Goal: Task Accomplishment & Management: Use online tool/utility

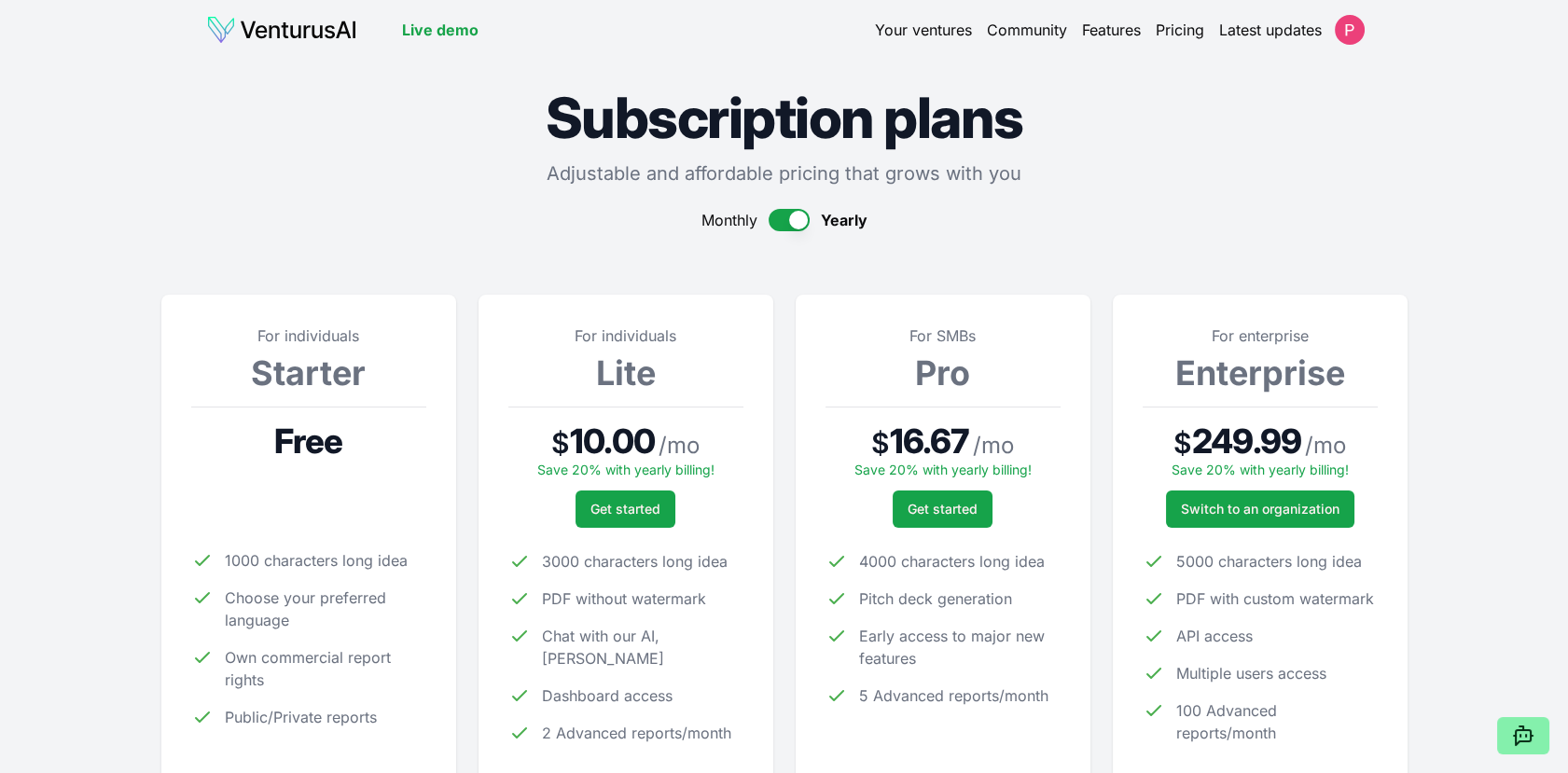
drag, startPoint x: 0, startPoint y: 0, endPoint x: 298, endPoint y: 31, distance: 299.6
click at [298, 31] on img at bounding box center [282, 30] width 151 height 30
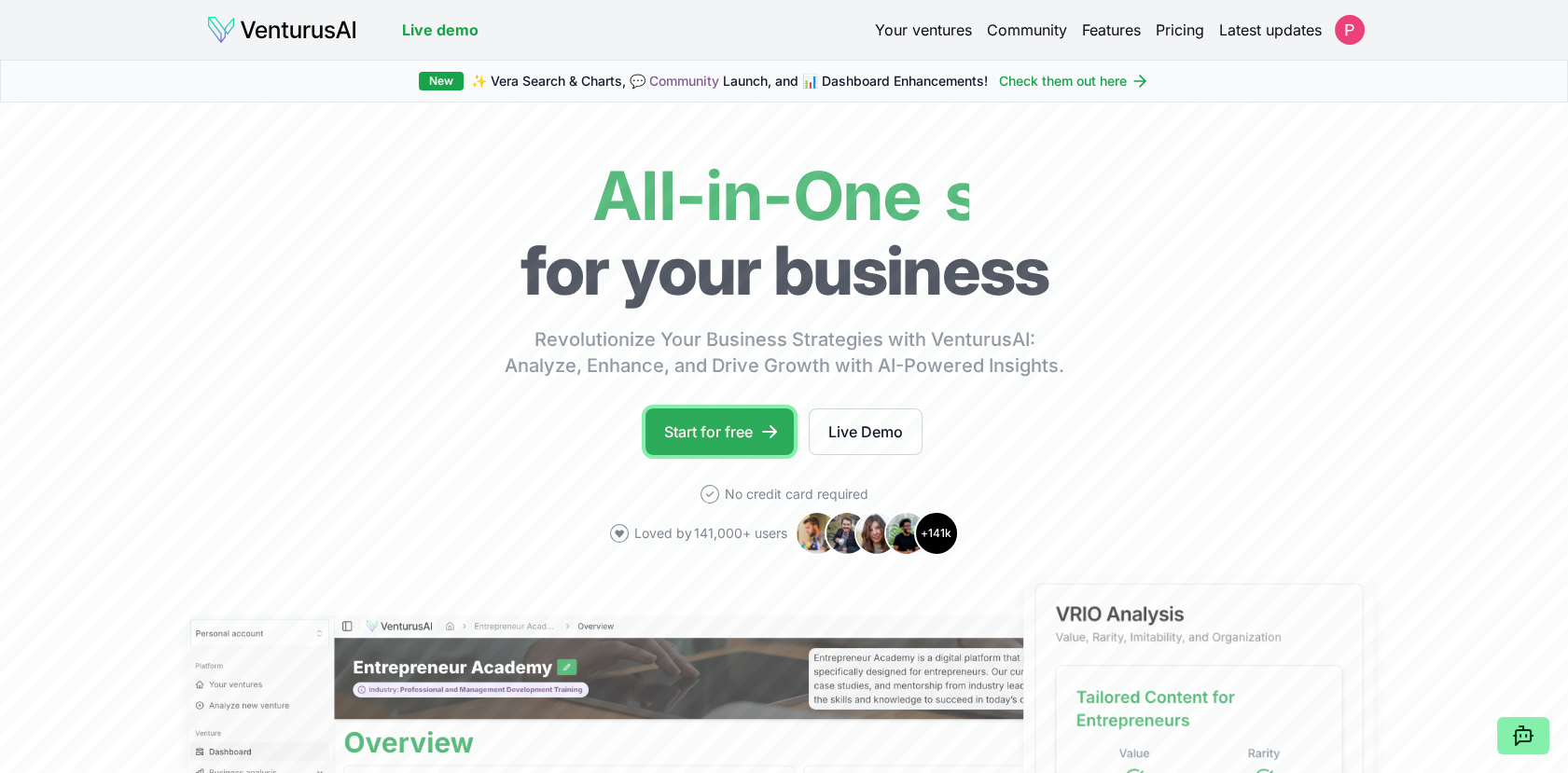
click at [671, 434] on link "Start for free" at bounding box center [719, 432] width 148 height 47
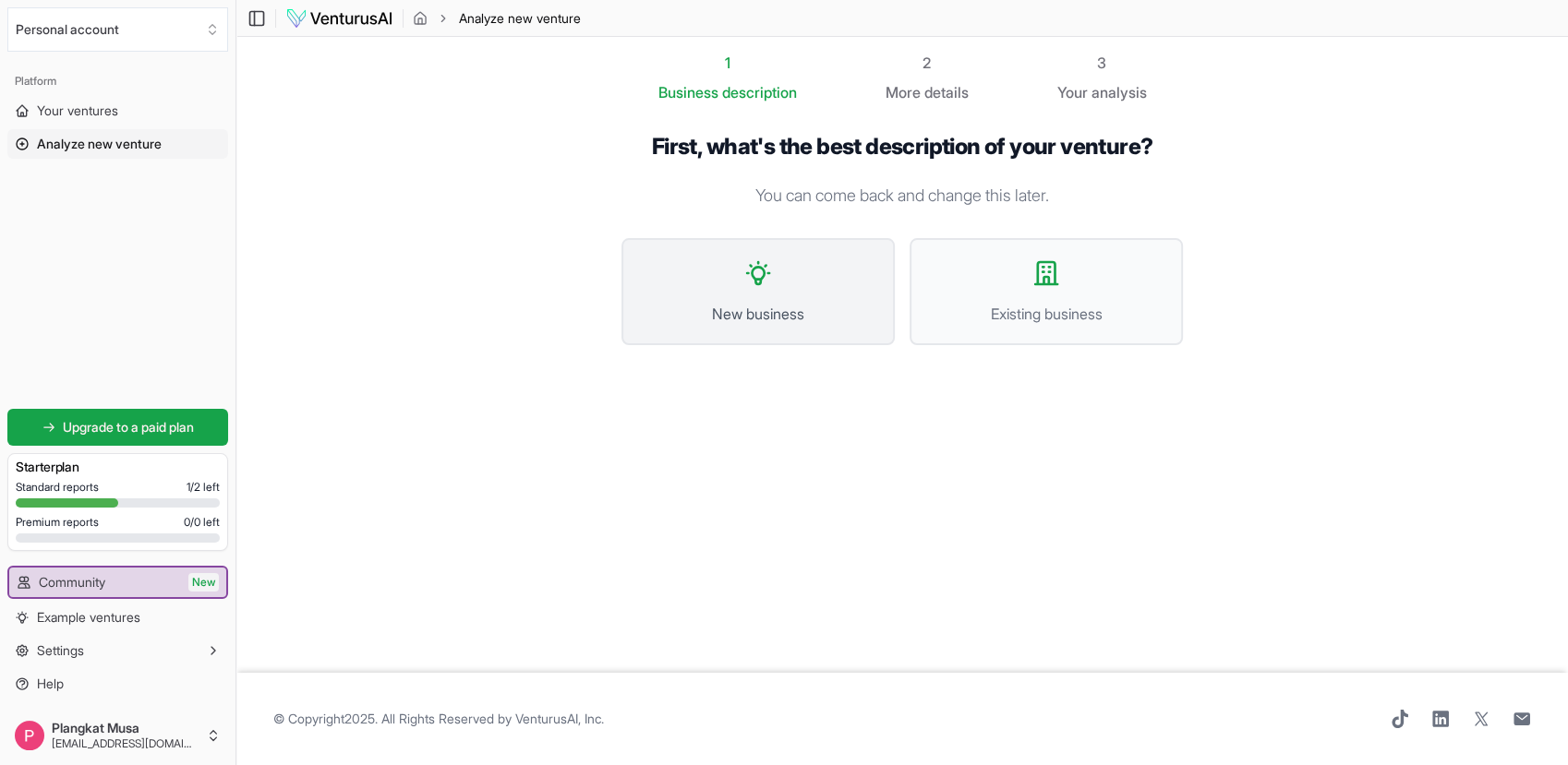
click at [843, 291] on button "New business" at bounding box center [758, 291] width 273 height 107
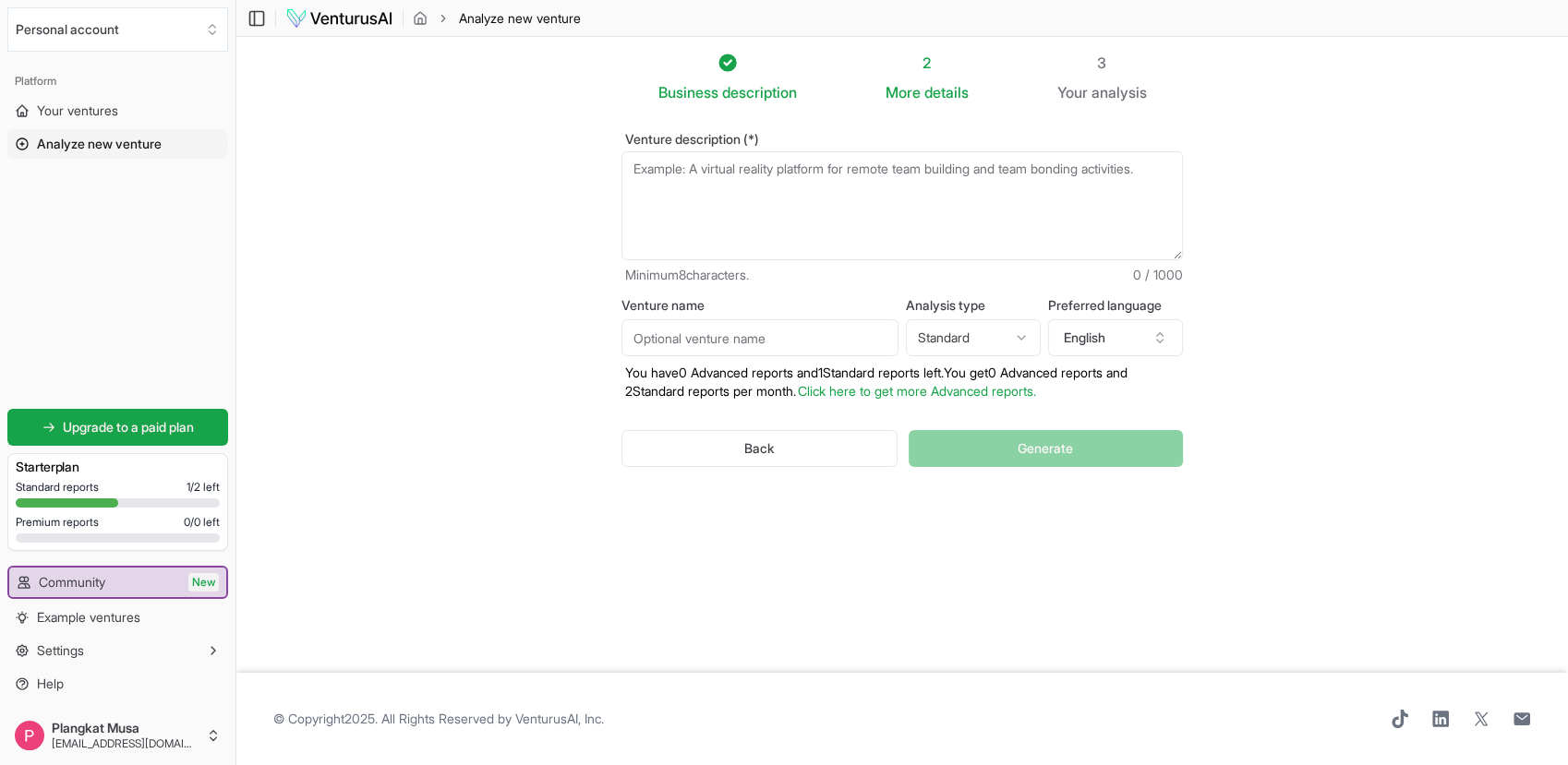
click at [786, 204] on textarea "Venture description (*)" at bounding box center [902, 205] width 561 height 109
paste textarea "Market Analysis Information Requirements Current Market Data: Actual market siz…"
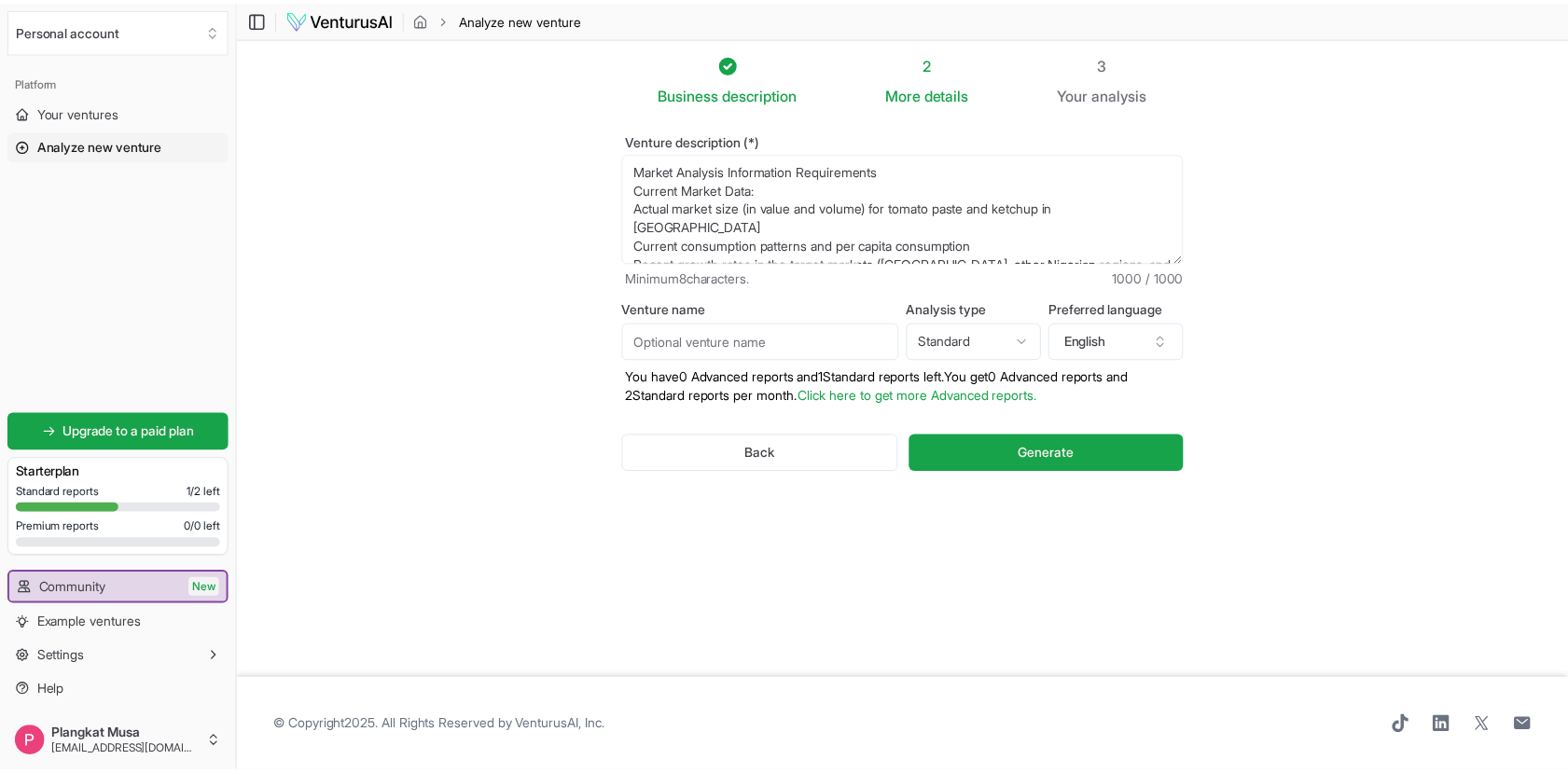
scroll to position [336, 0]
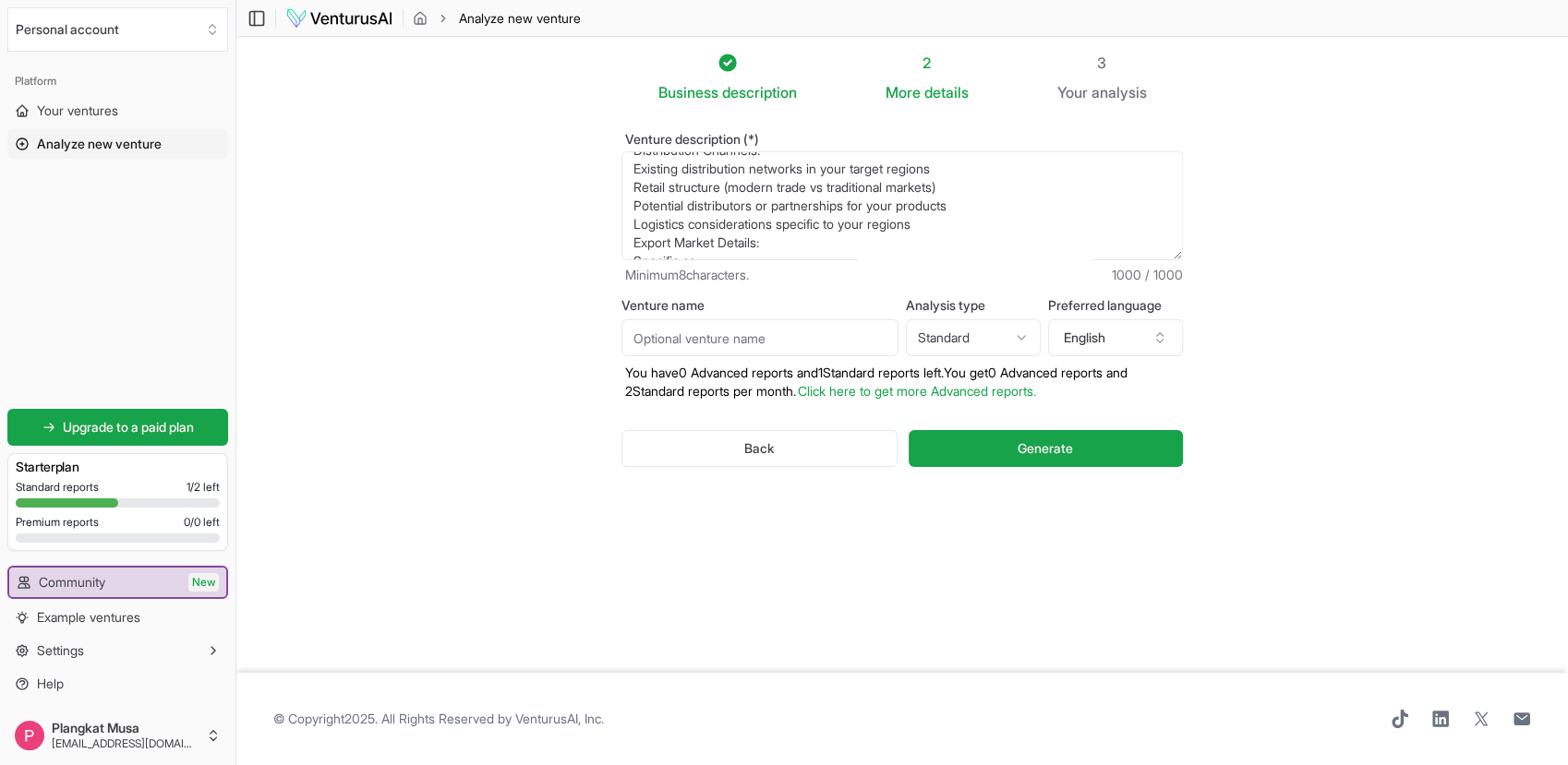
type textarea "Market Analysis Information Requirements Current Market Data: Actual market siz…"
click at [781, 335] on input "Venture name" at bounding box center [759, 338] width 277 height 37
type input "MNS Agro Company Ltd"
click at [997, 444] on button "Generate" at bounding box center [1045, 449] width 274 height 37
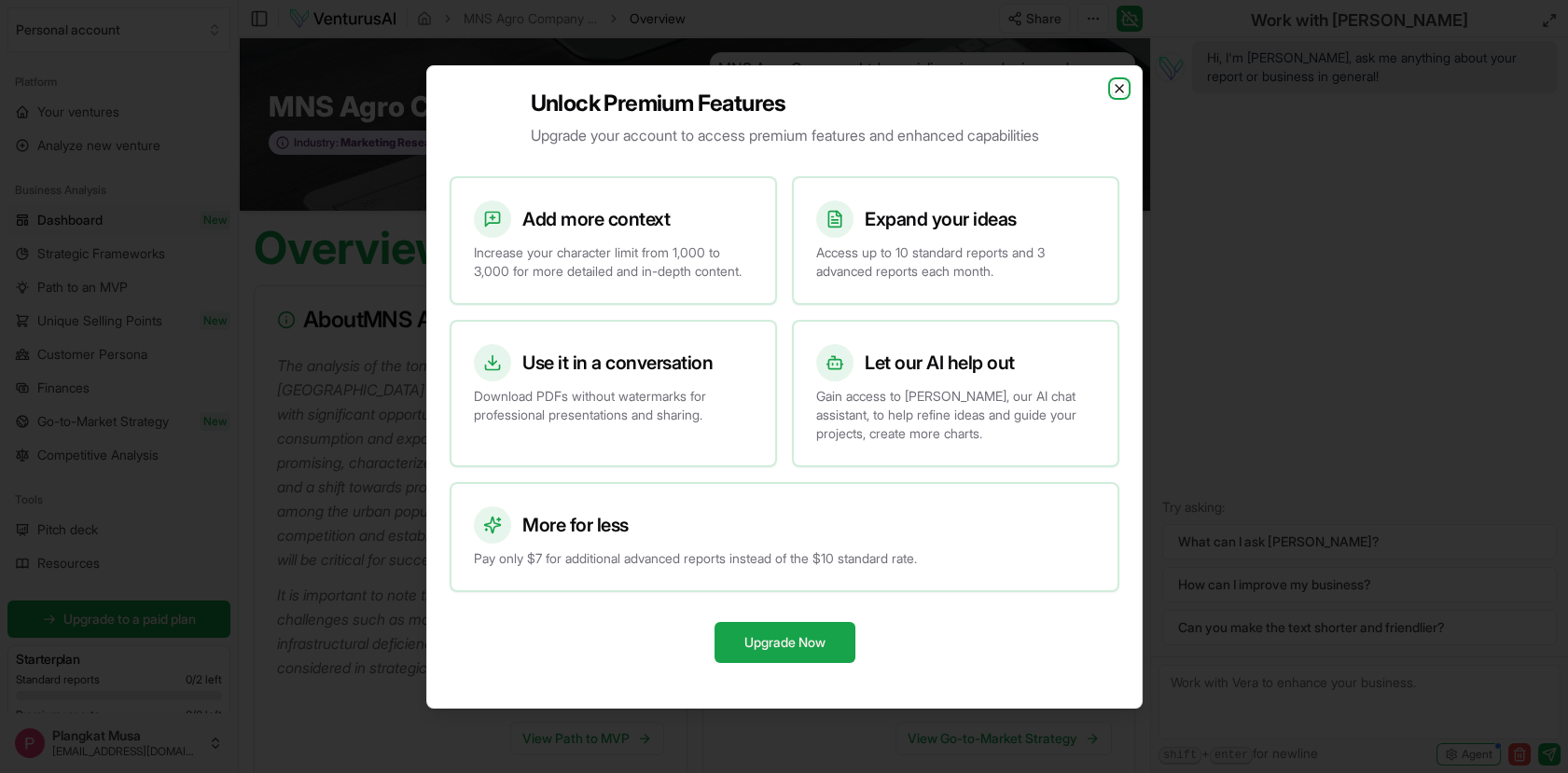
click at [1121, 85] on icon "button" at bounding box center [1119, 88] width 8 height 8
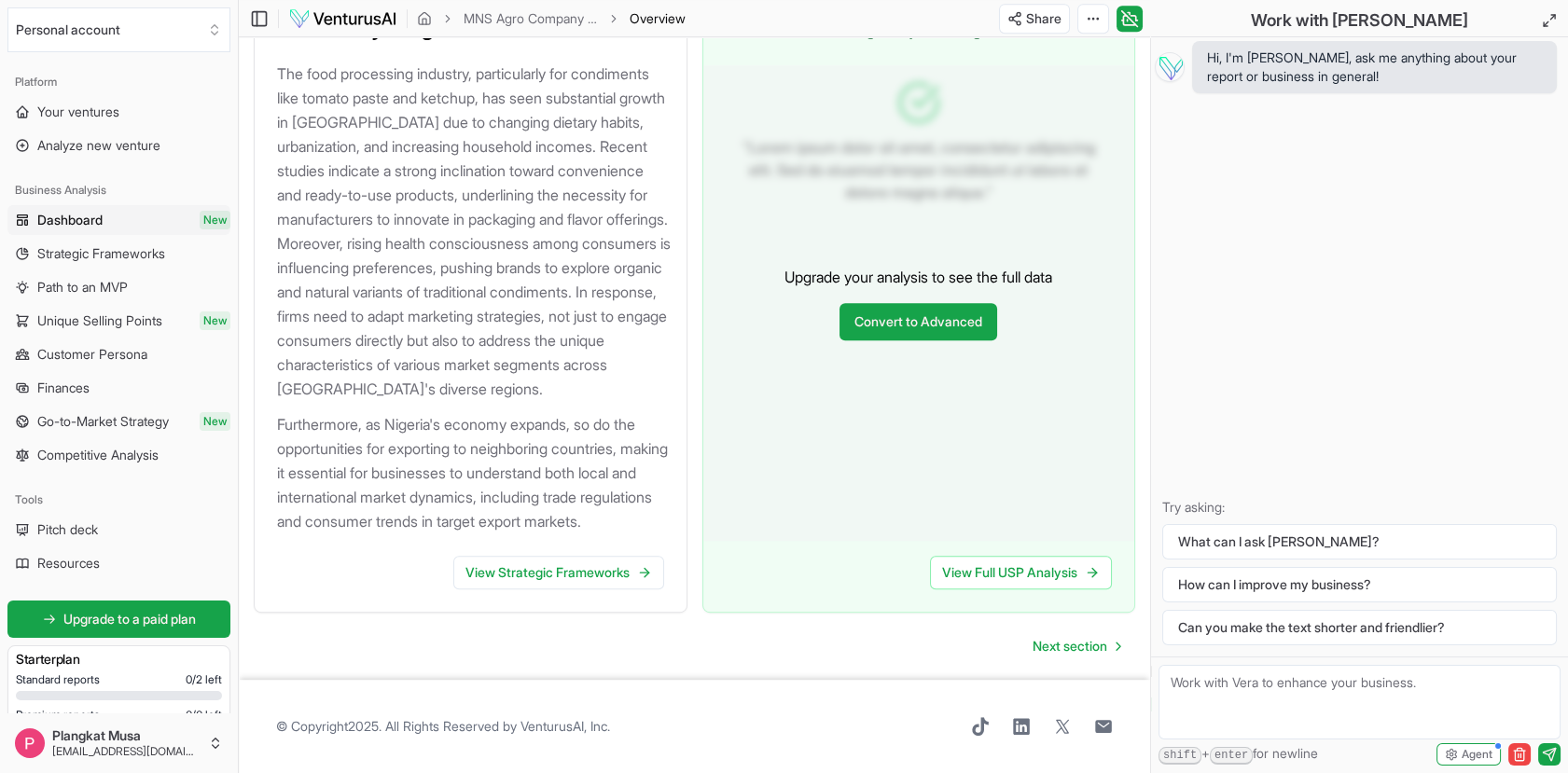
scroll to position [2021, 0]
click at [1070, 639] on span "Next section" at bounding box center [1069, 646] width 74 height 19
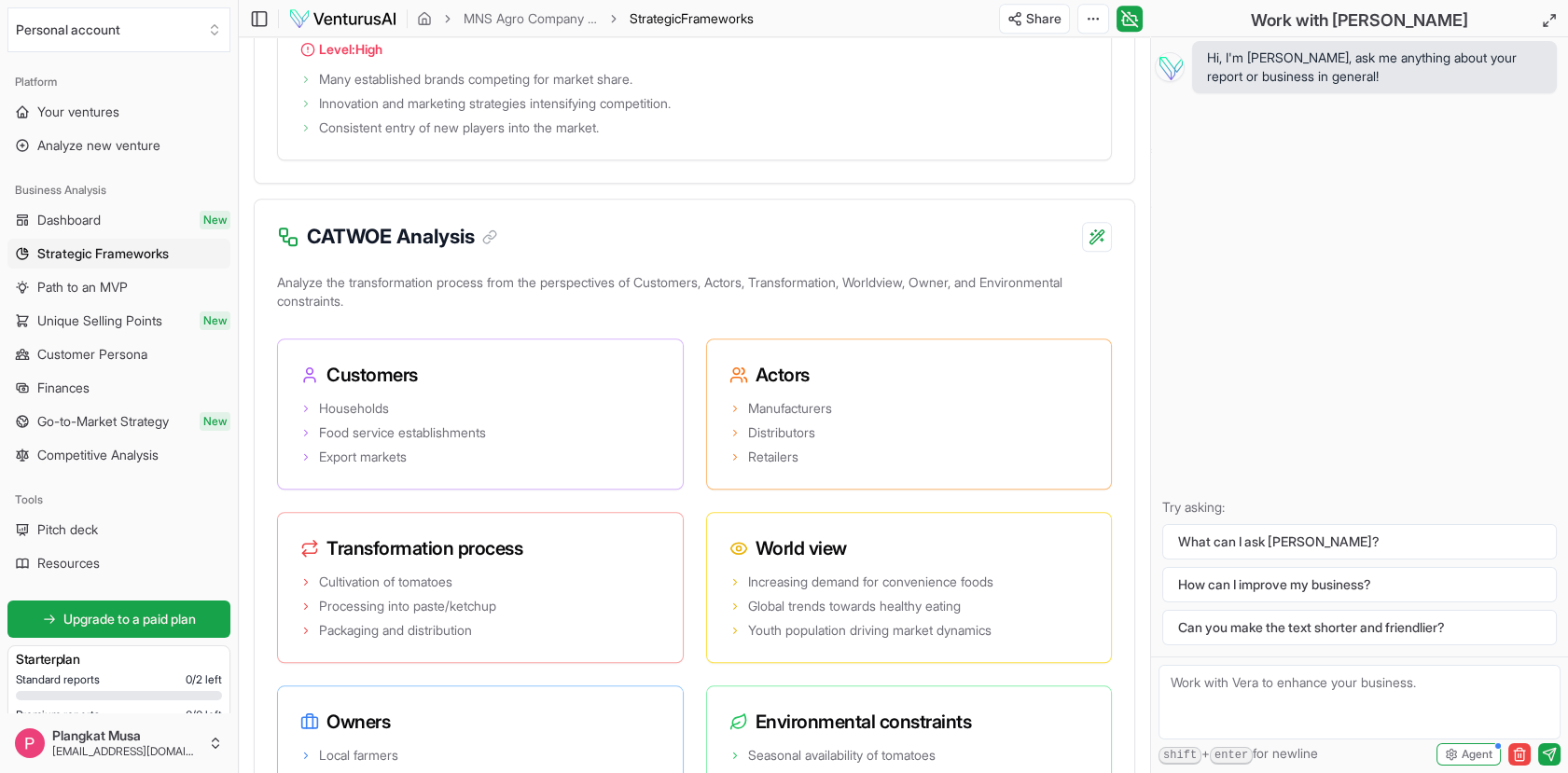
scroll to position [3960, 0]
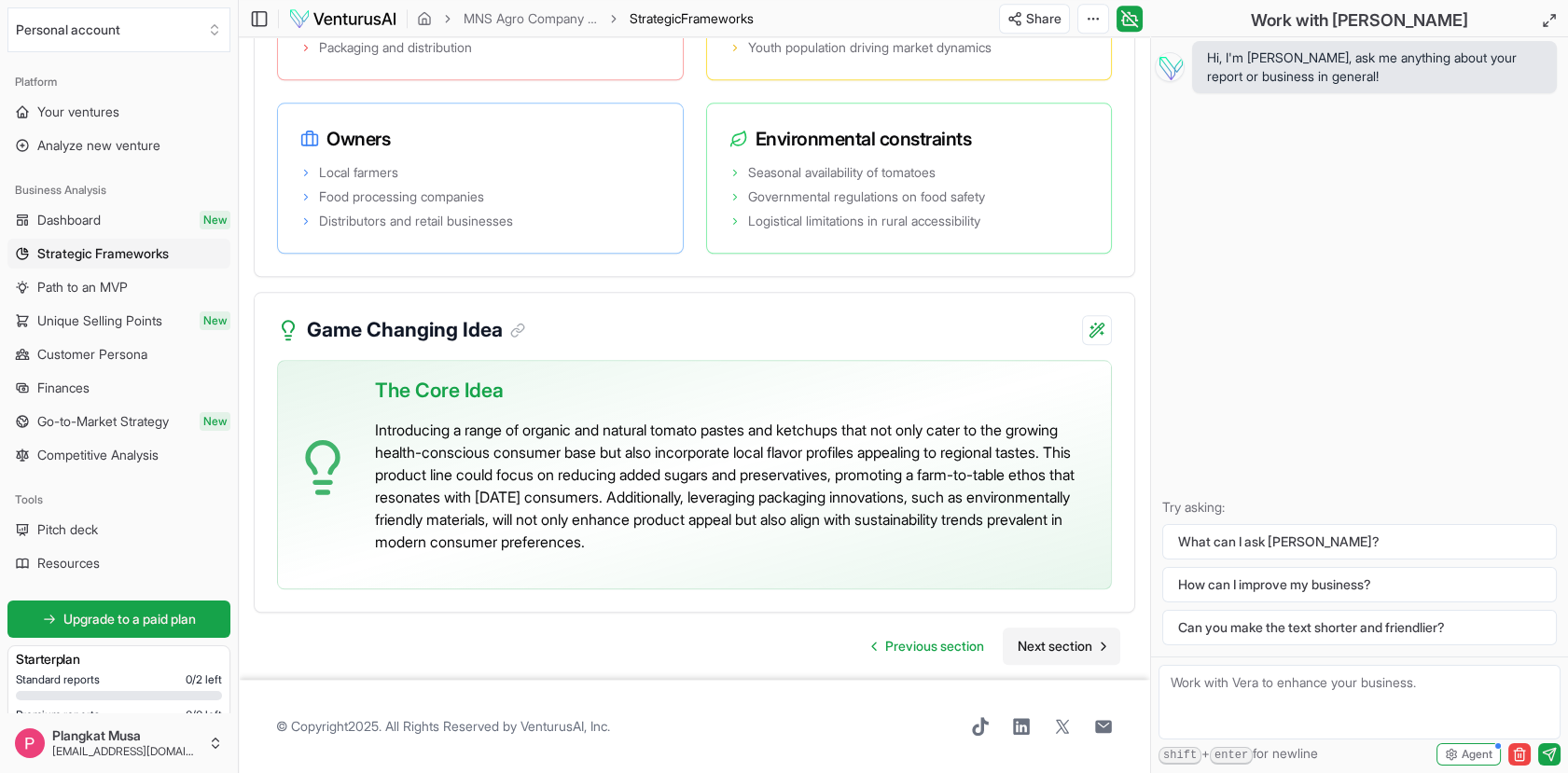
click at [1054, 640] on span "Next section" at bounding box center [1054, 646] width 74 height 19
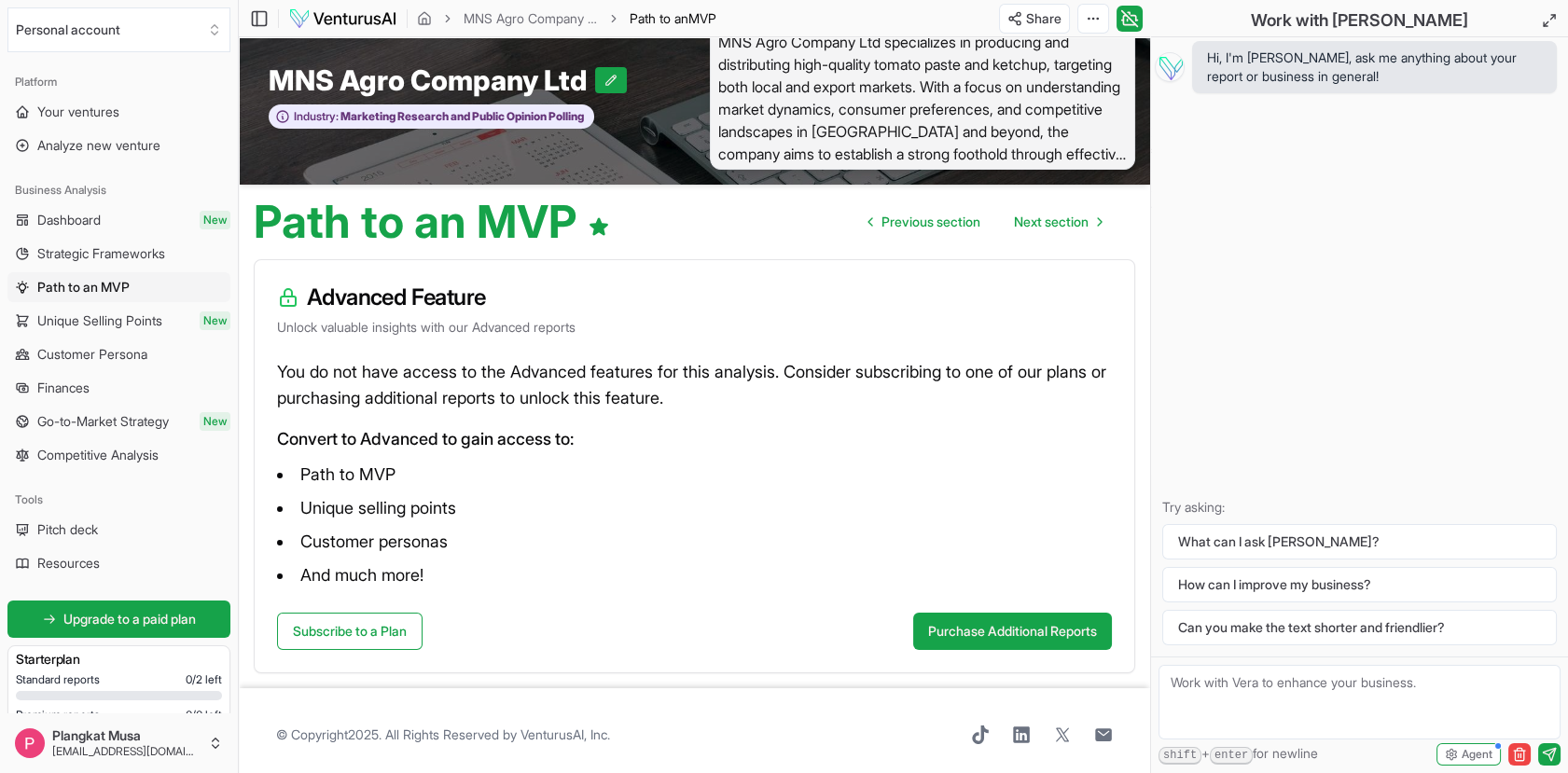
scroll to position [34, 0]
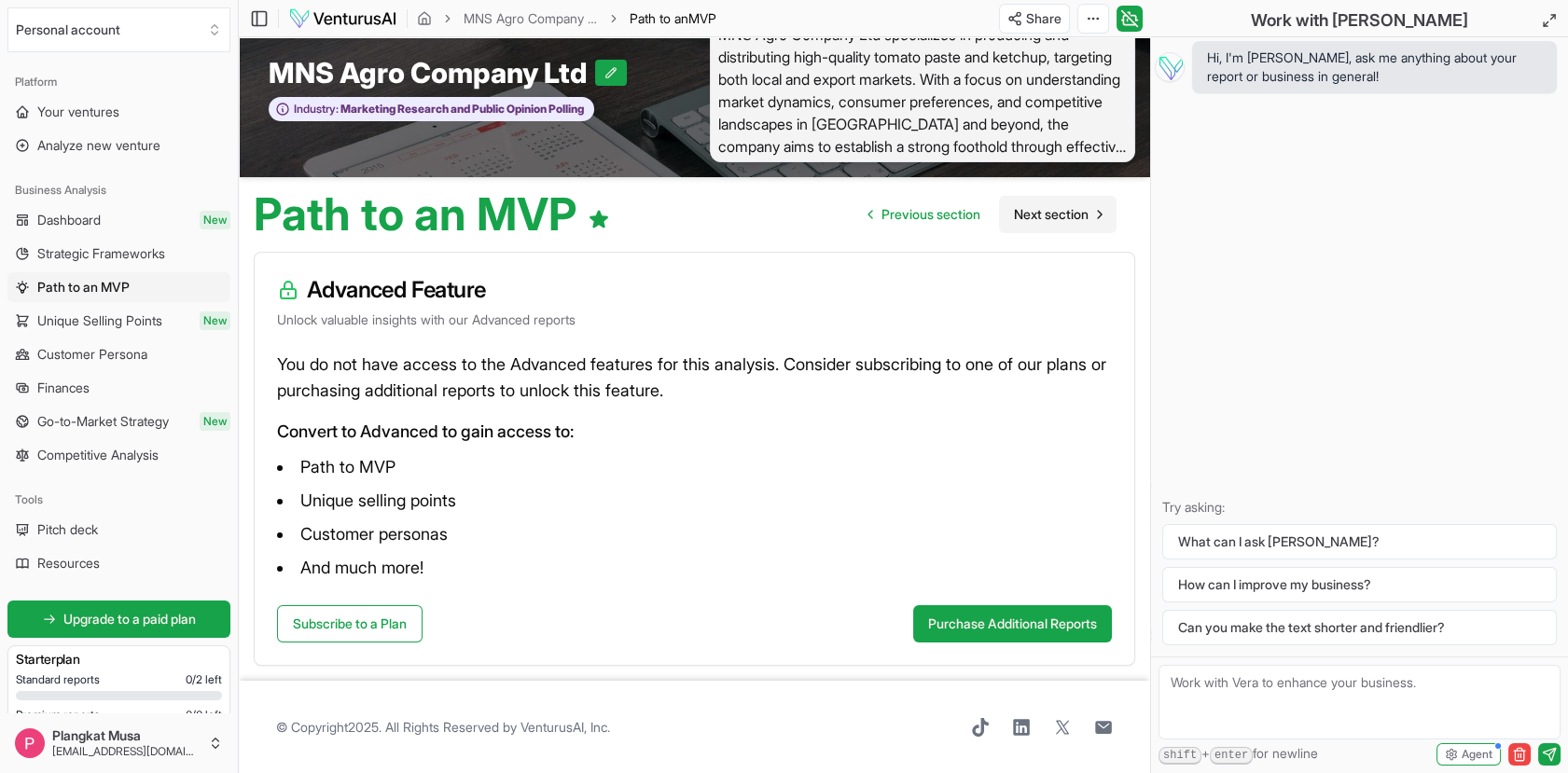
click at [1034, 213] on span "Next section" at bounding box center [1051, 215] width 74 height 19
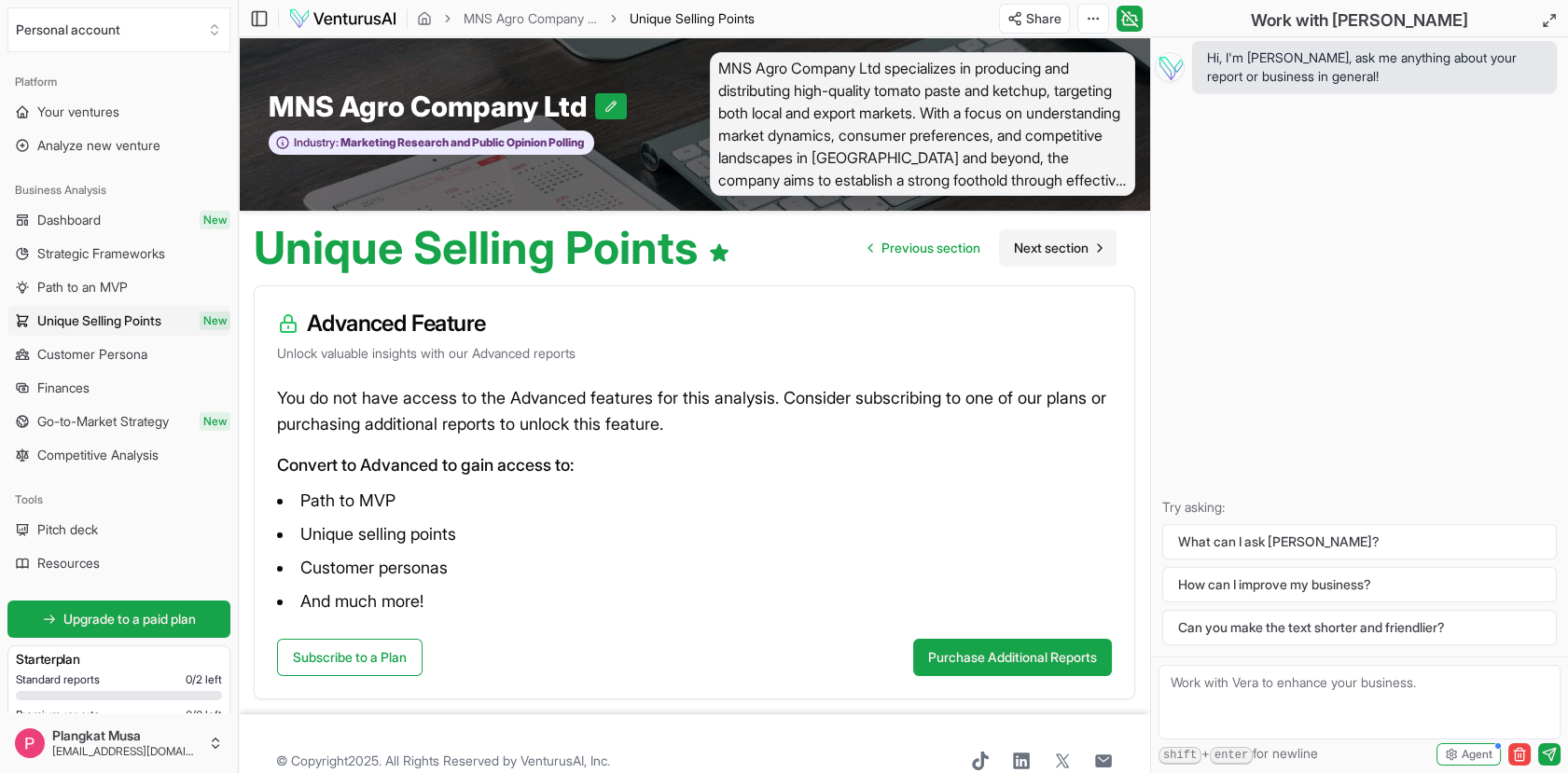
click at [1034, 241] on span "Next section" at bounding box center [1051, 248] width 74 height 19
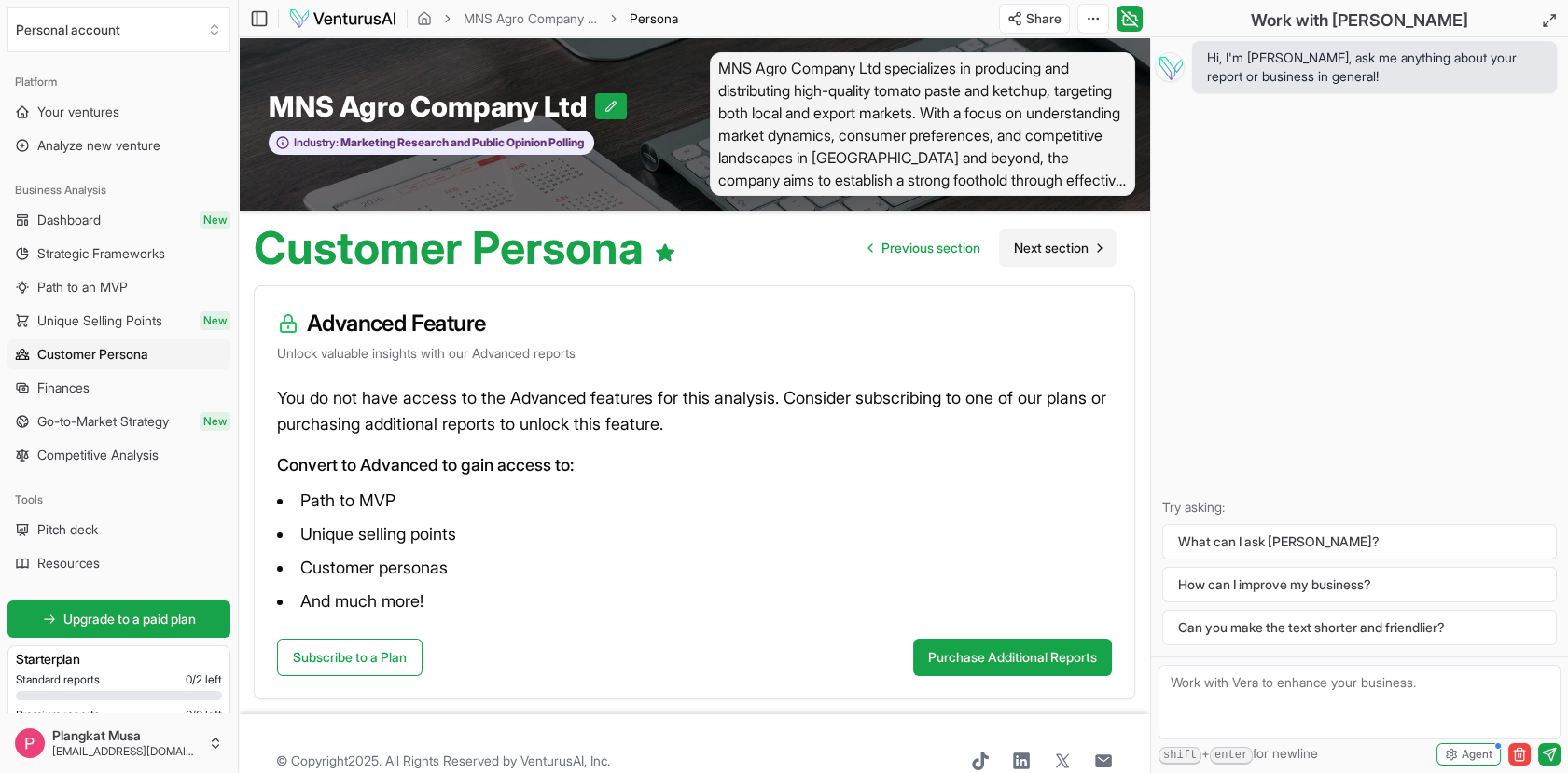
click at [1034, 241] on span "Next section" at bounding box center [1051, 248] width 74 height 19
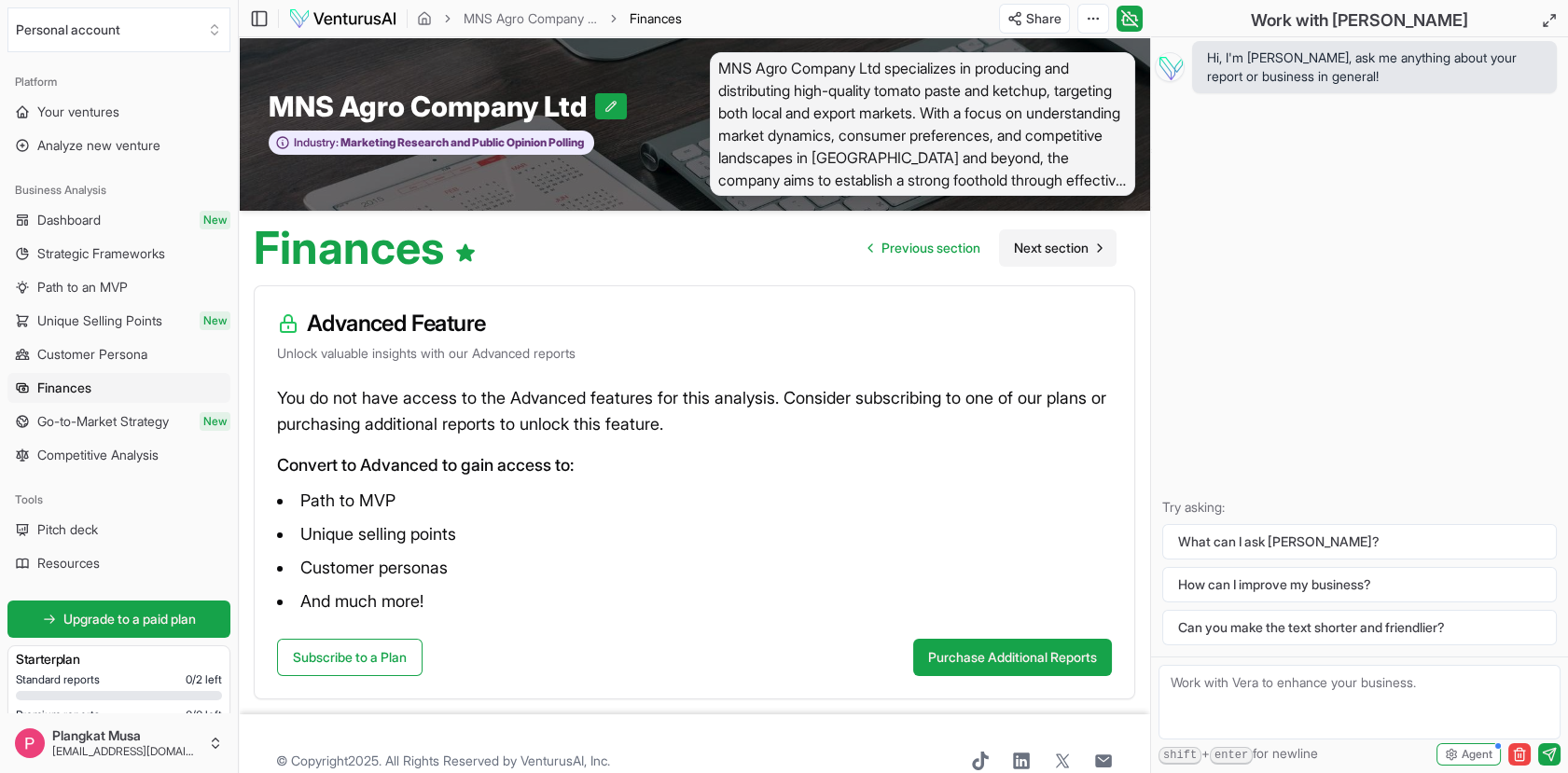
click at [1034, 241] on span "Next section" at bounding box center [1051, 248] width 74 height 19
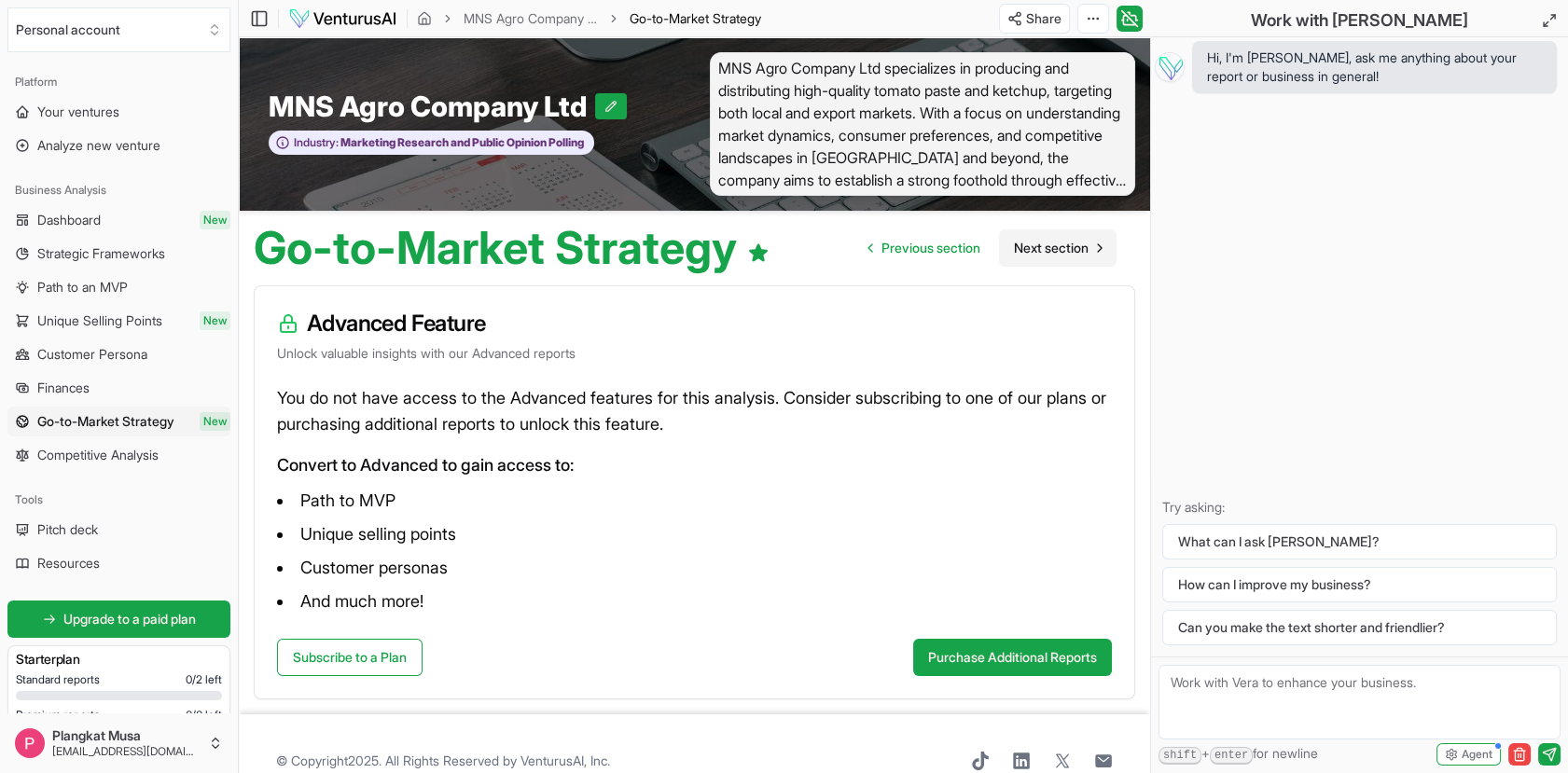
click at [1034, 241] on span "Next section" at bounding box center [1051, 248] width 74 height 19
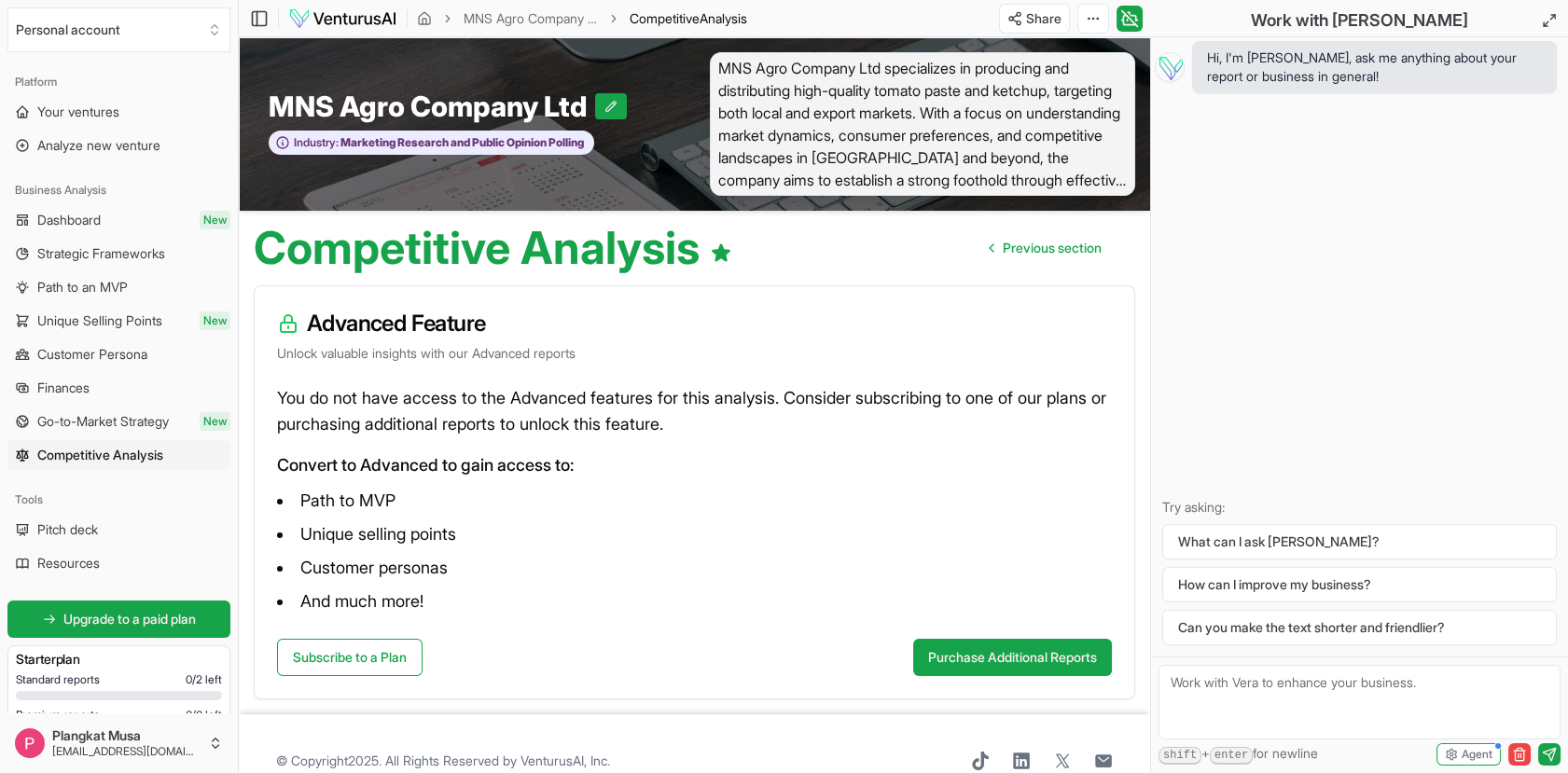
click at [1034, 241] on span "Previous section" at bounding box center [1052, 248] width 99 height 19
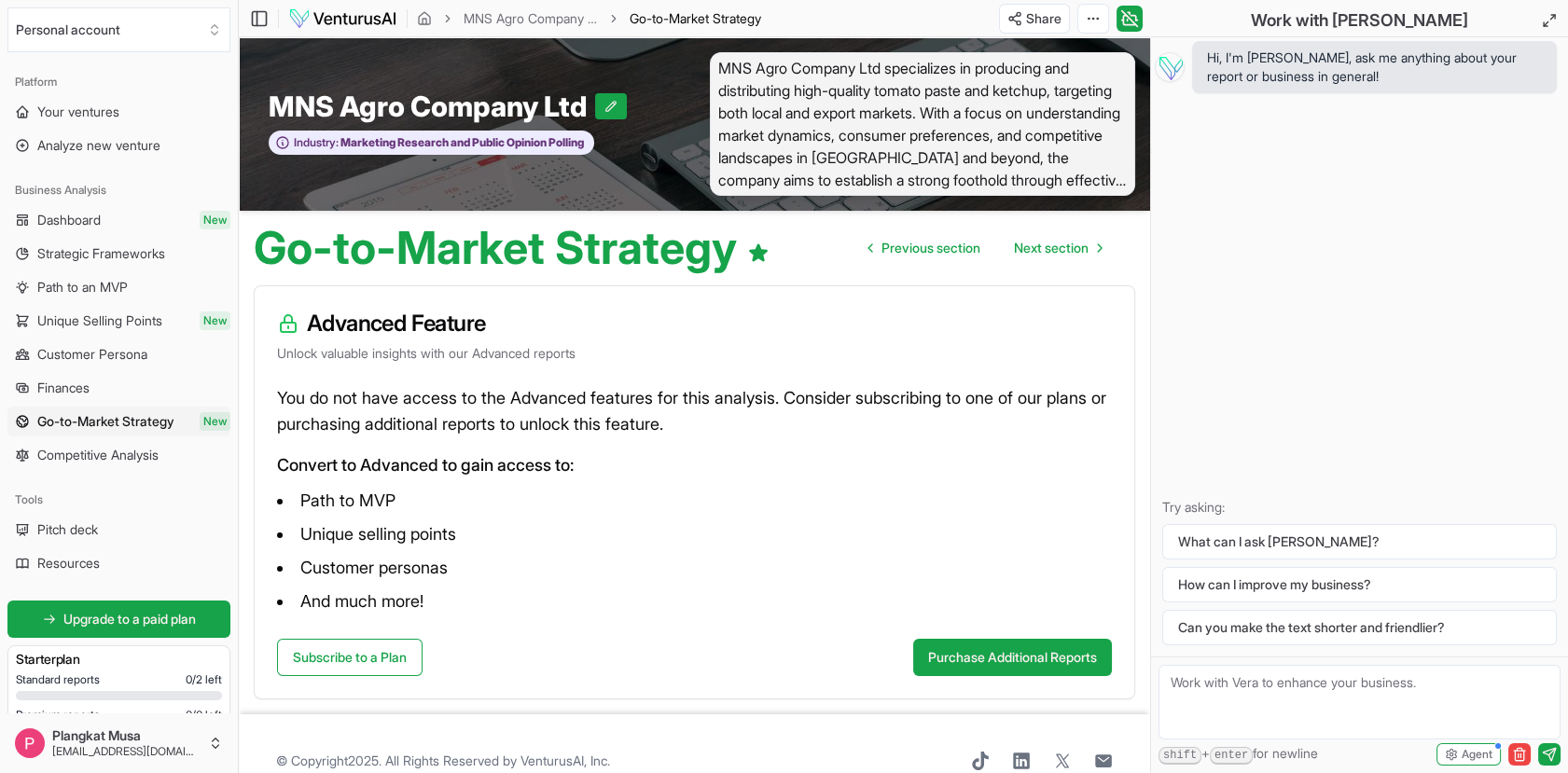
click at [1034, 241] on span "Next section" at bounding box center [1051, 248] width 74 height 19
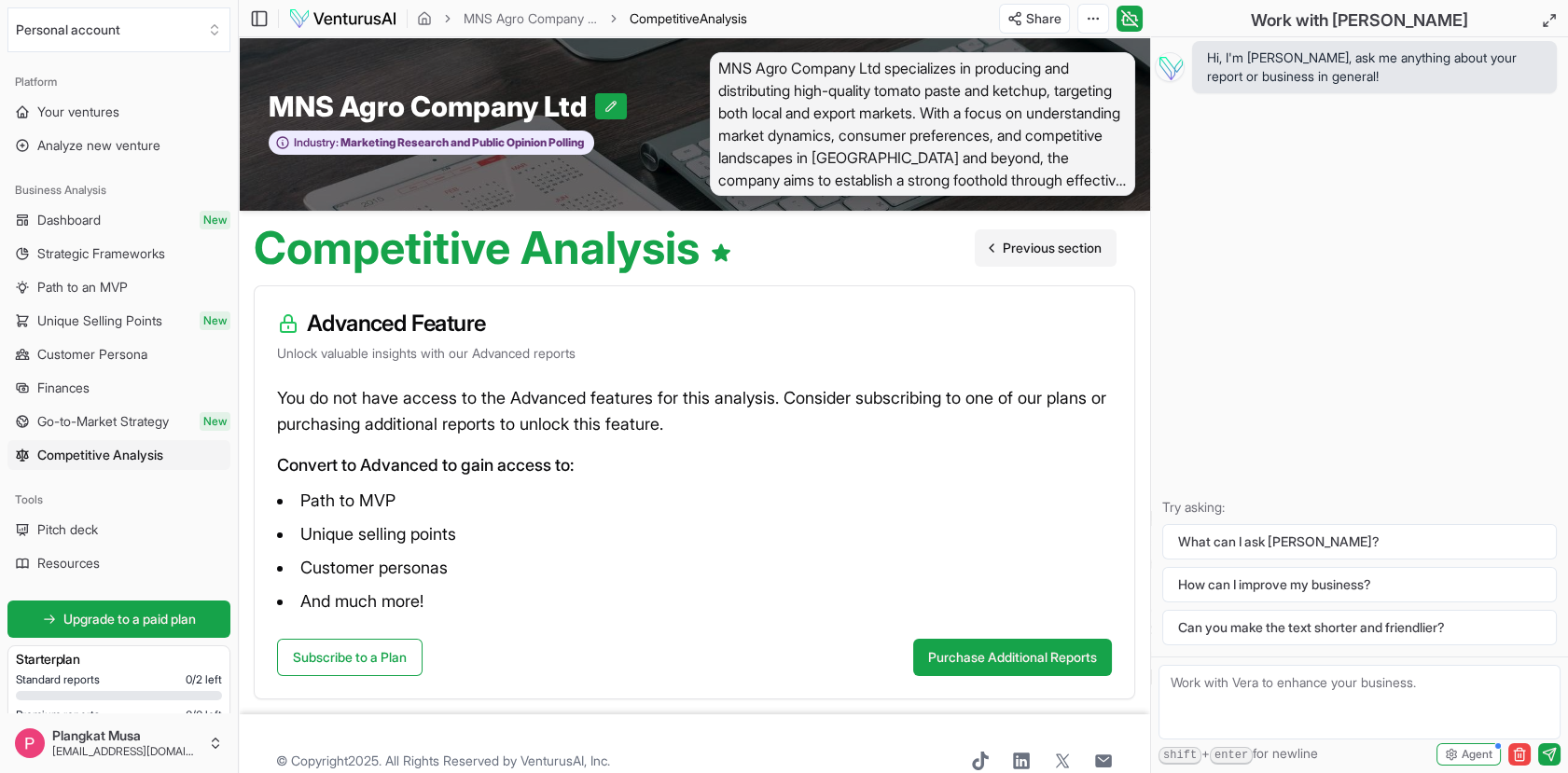
click at [977, 250] on link "Previous section" at bounding box center [1045, 248] width 142 height 38
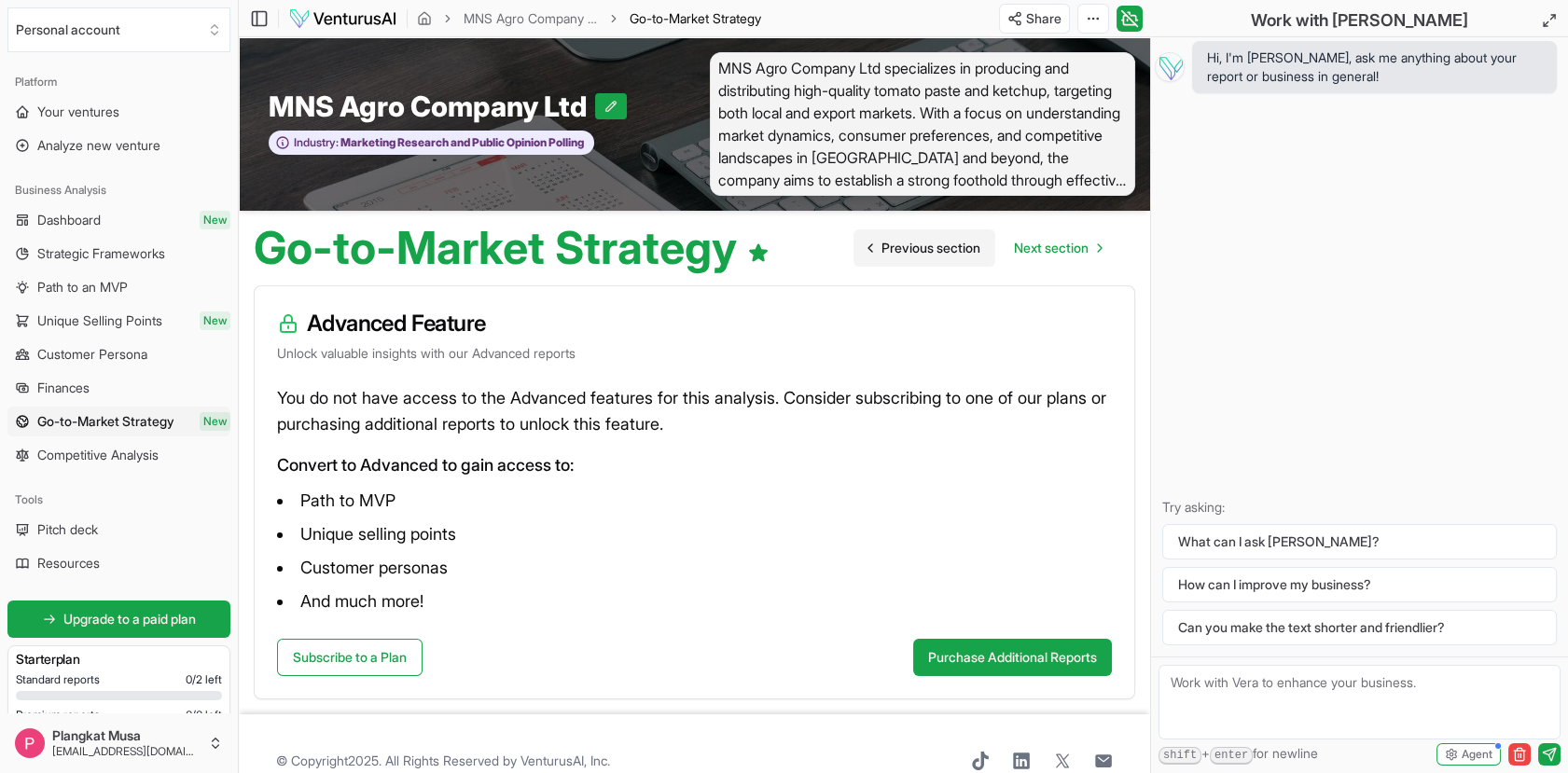
click at [977, 250] on link "Previous section" at bounding box center [924, 248] width 142 height 38
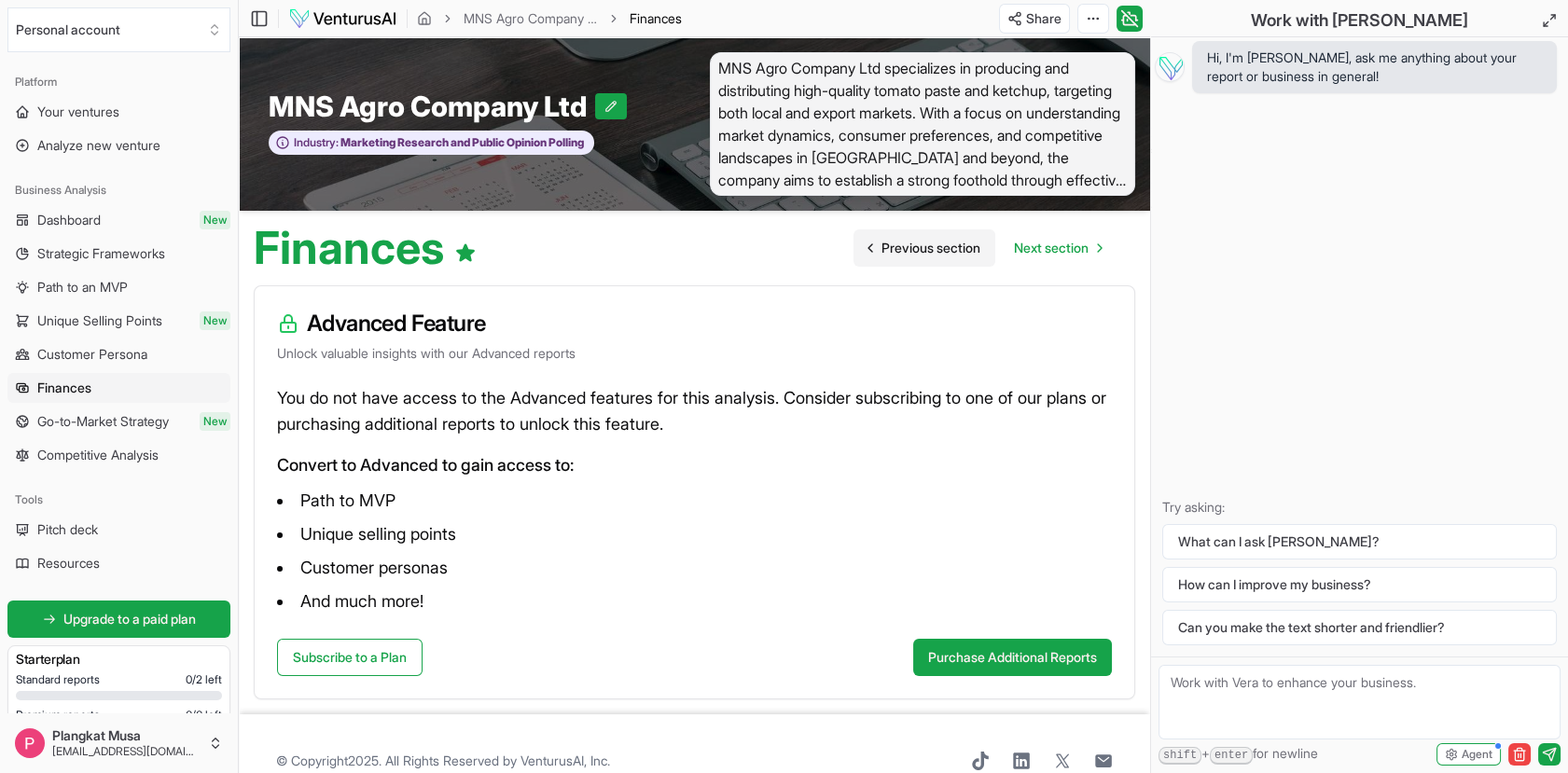
click at [977, 250] on link "Previous section" at bounding box center [924, 248] width 142 height 38
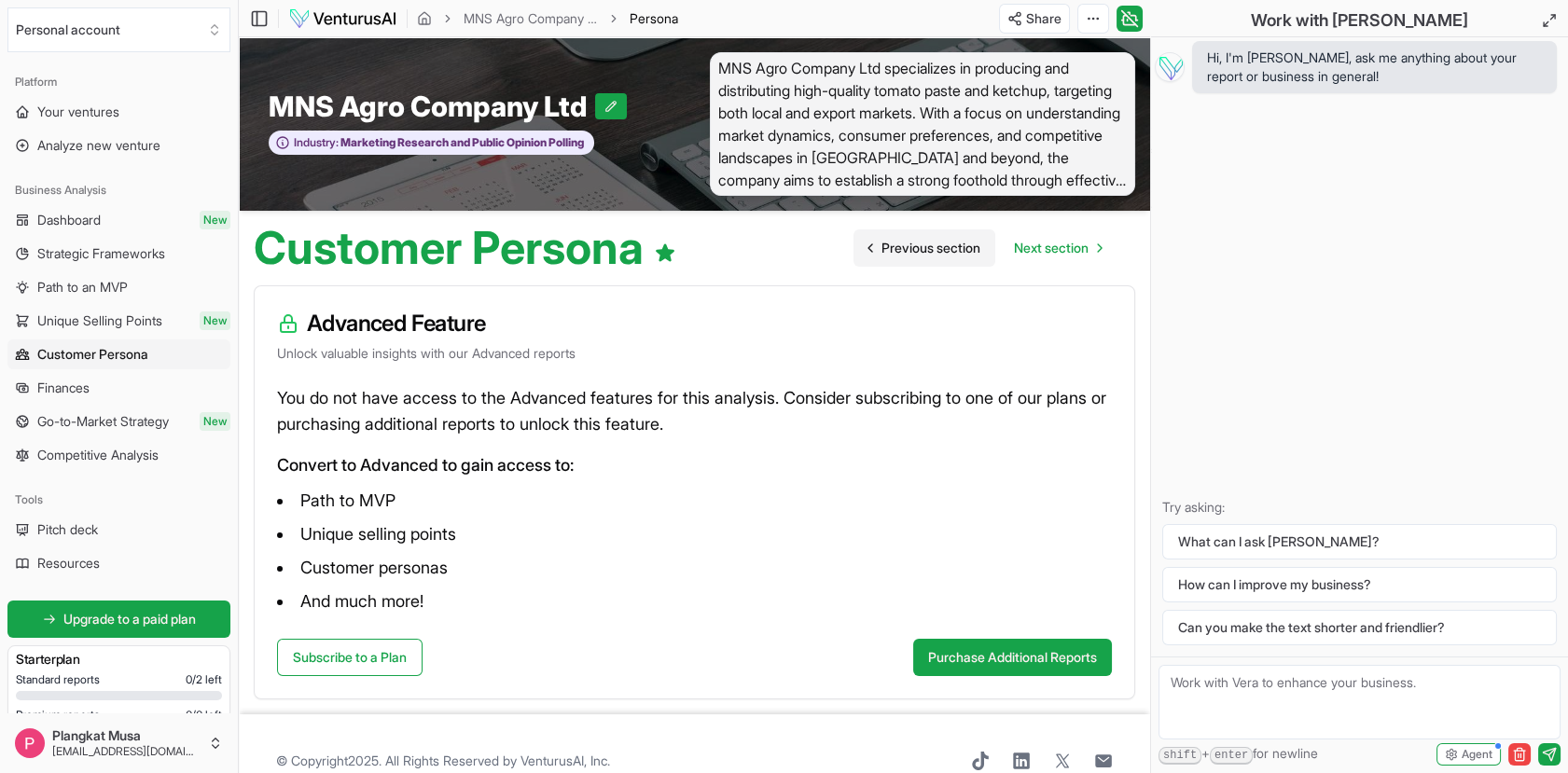
click at [977, 250] on link "Previous section" at bounding box center [924, 248] width 142 height 38
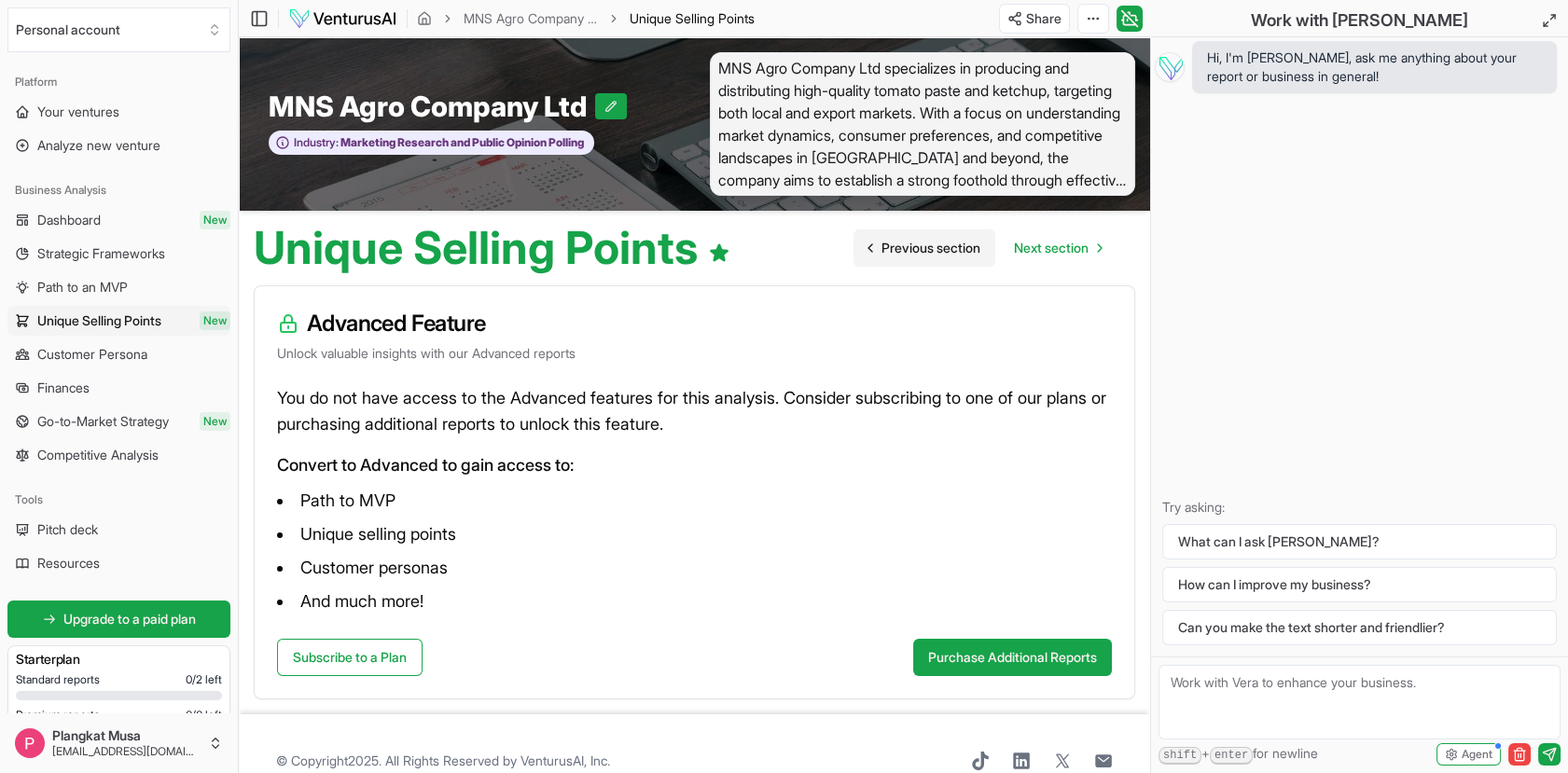
click at [977, 250] on link "Previous section" at bounding box center [924, 248] width 142 height 38
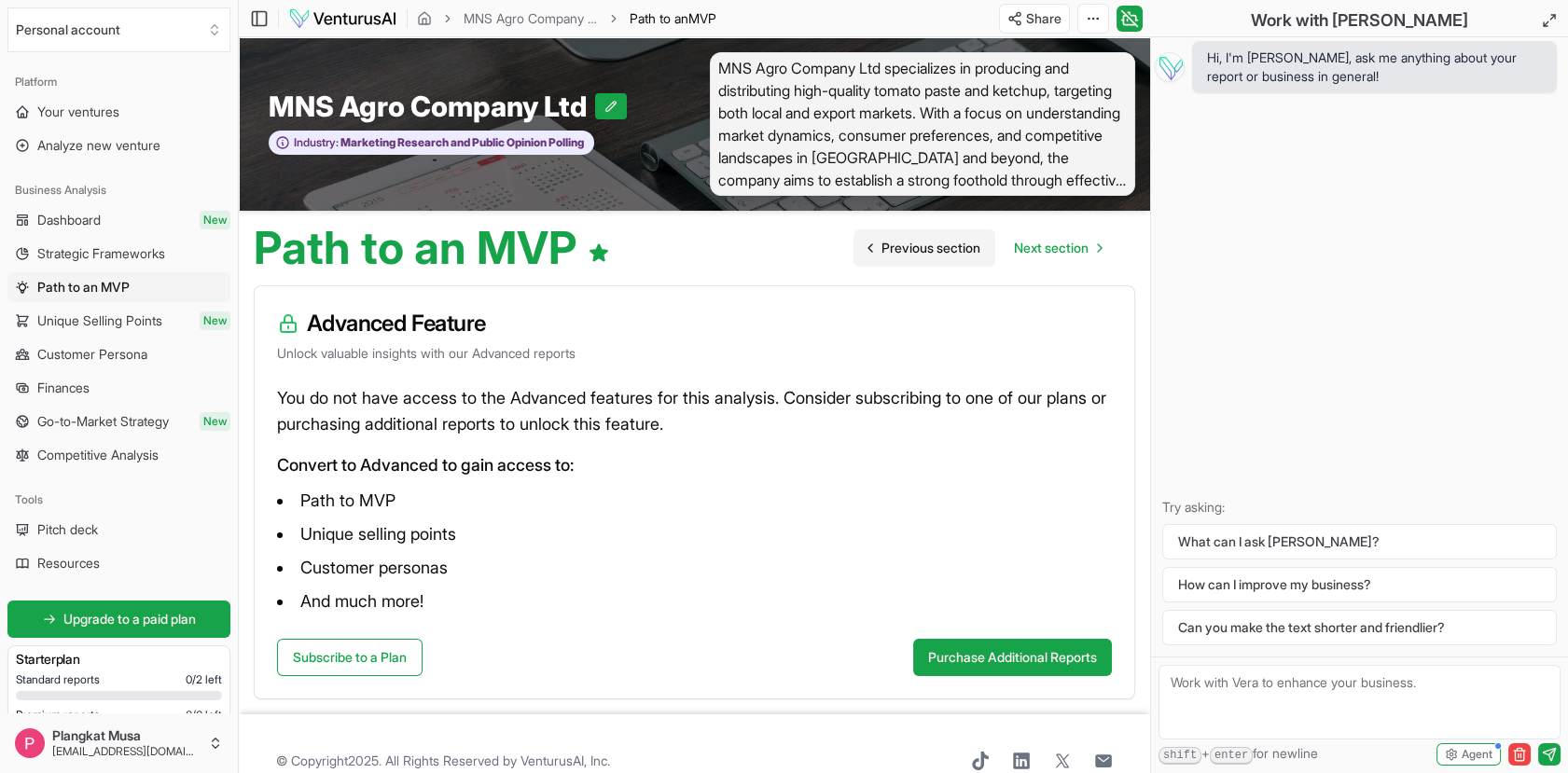
click at [977, 250] on link "Previous section" at bounding box center [924, 248] width 142 height 38
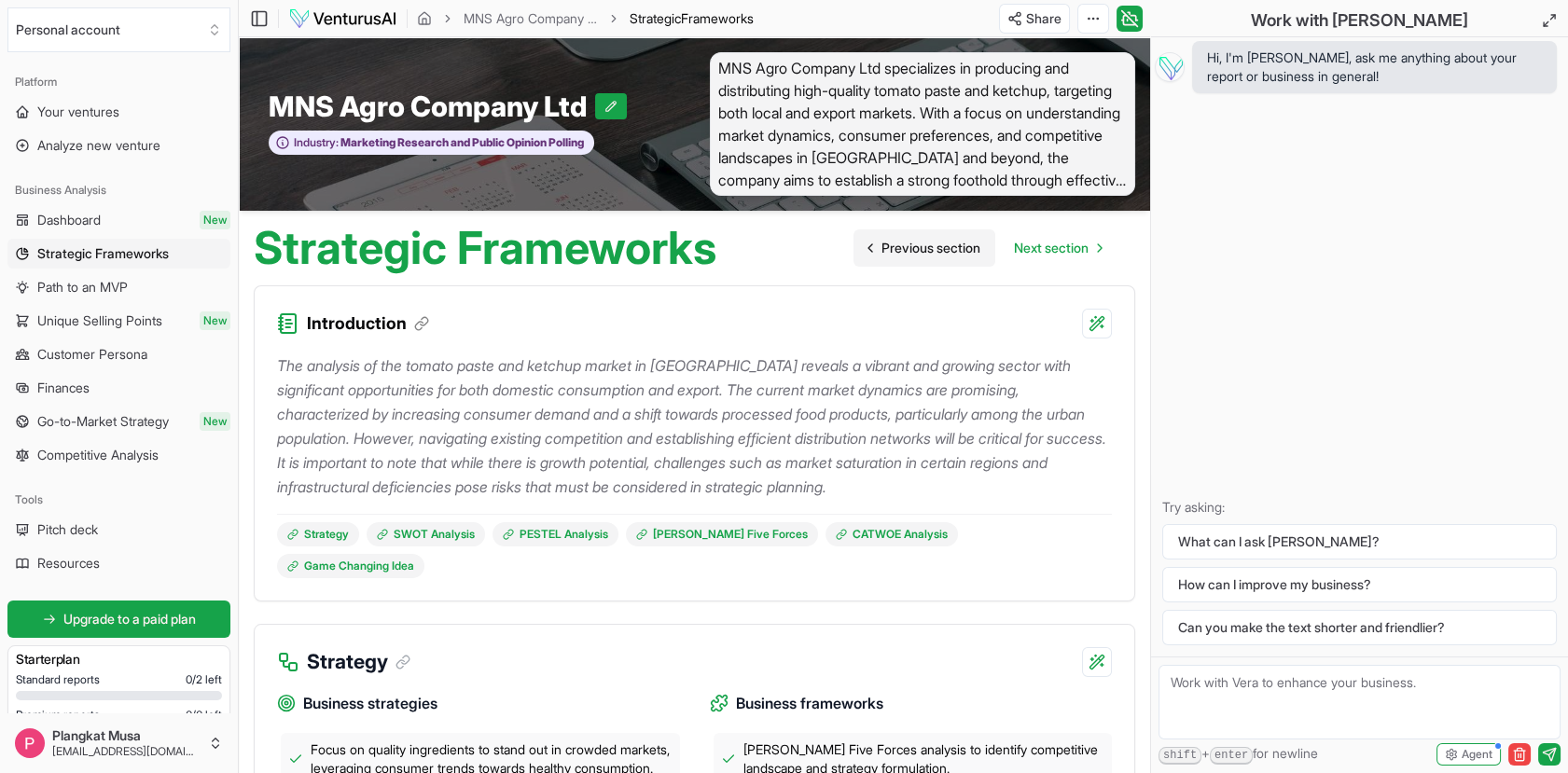
click at [882, 252] on span "Previous section" at bounding box center [930, 248] width 99 height 19
